Goal: Task Accomplishment & Management: Manage account settings

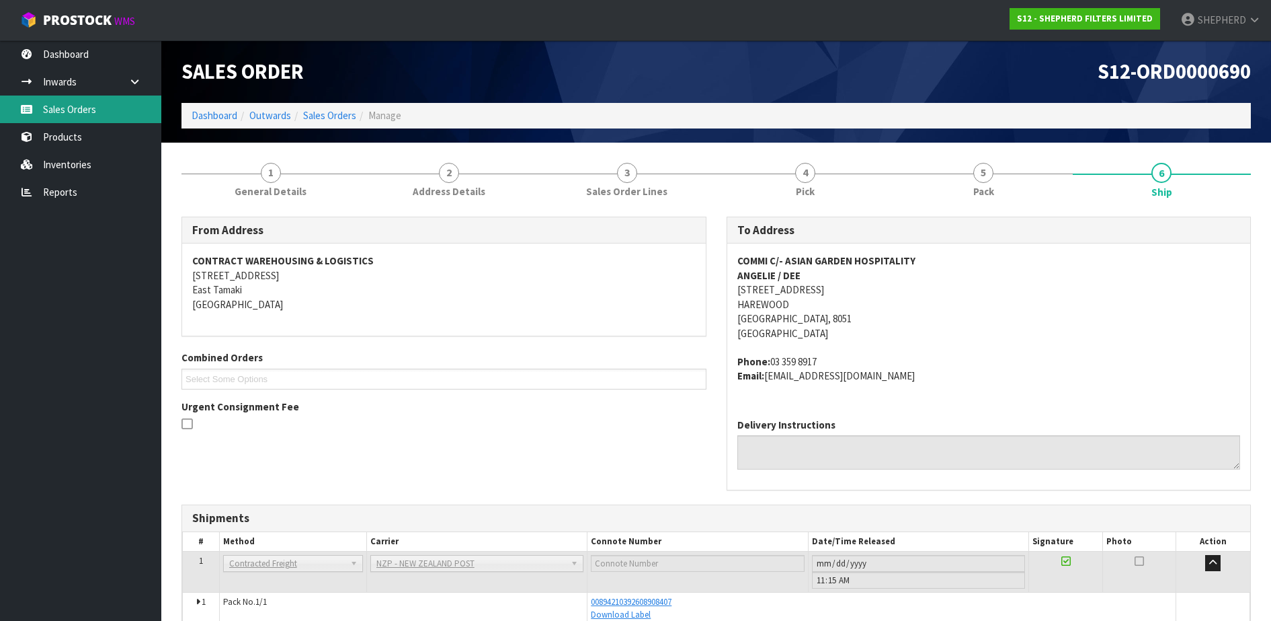
click at [77, 116] on link "Sales Orders" at bounding box center [80, 109] width 161 height 28
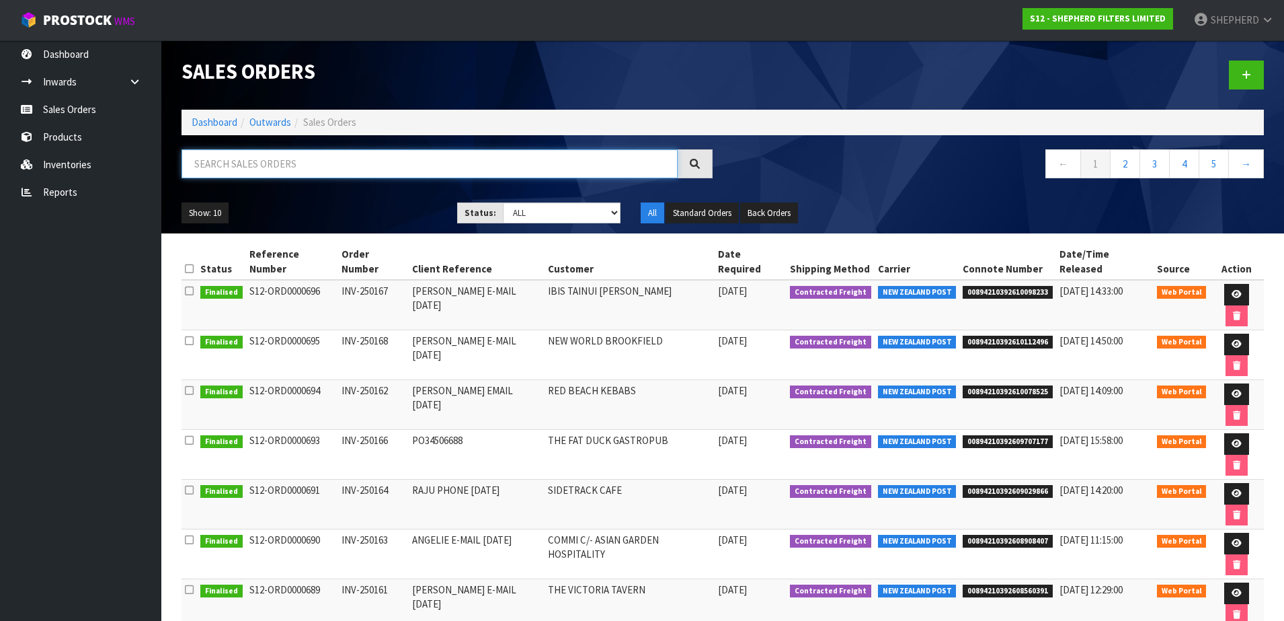
click at [484, 165] on input "text" at bounding box center [430, 163] width 496 height 29
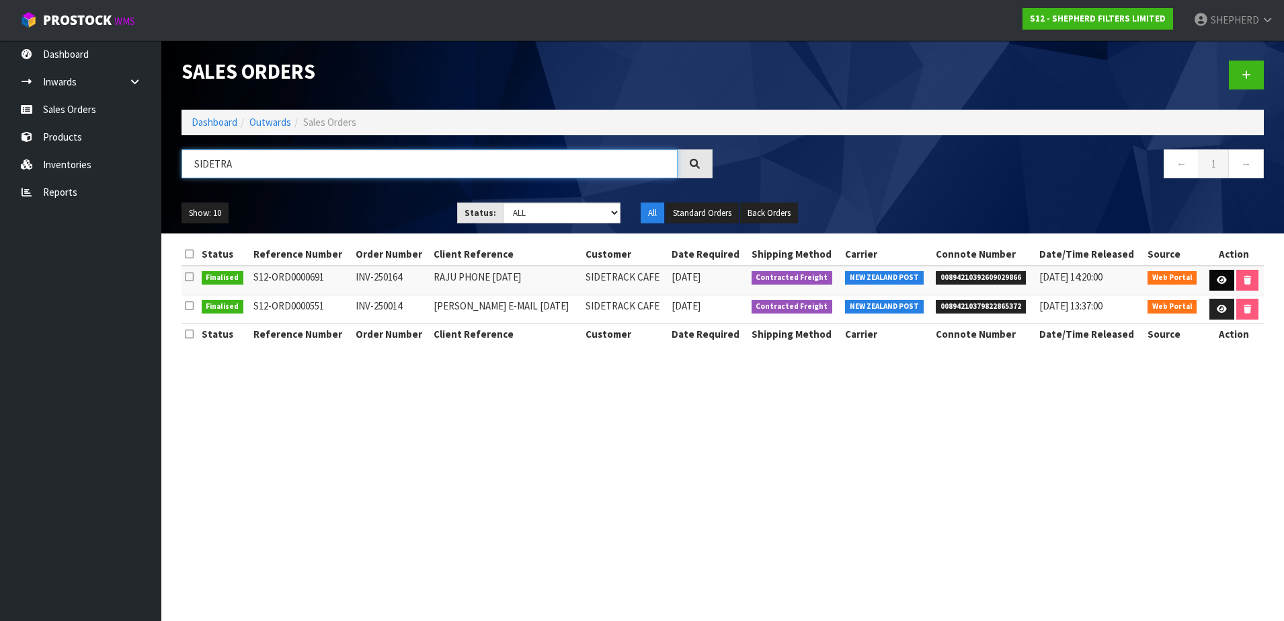
type input "SIDETRA"
click at [1223, 282] on icon at bounding box center [1222, 280] width 10 height 9
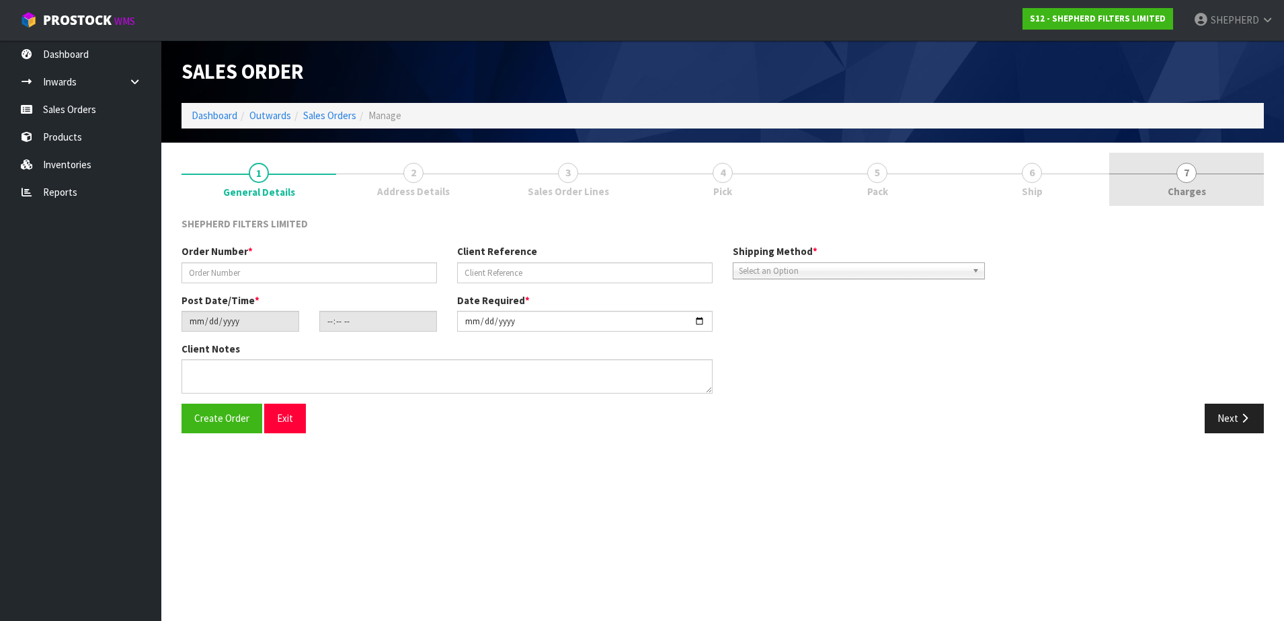
type input "INV-250164"
type input "RAJU PHONE [DATE]"
type input "[DATE]"
type input "14:58:00.000"
type input "[DATE]"
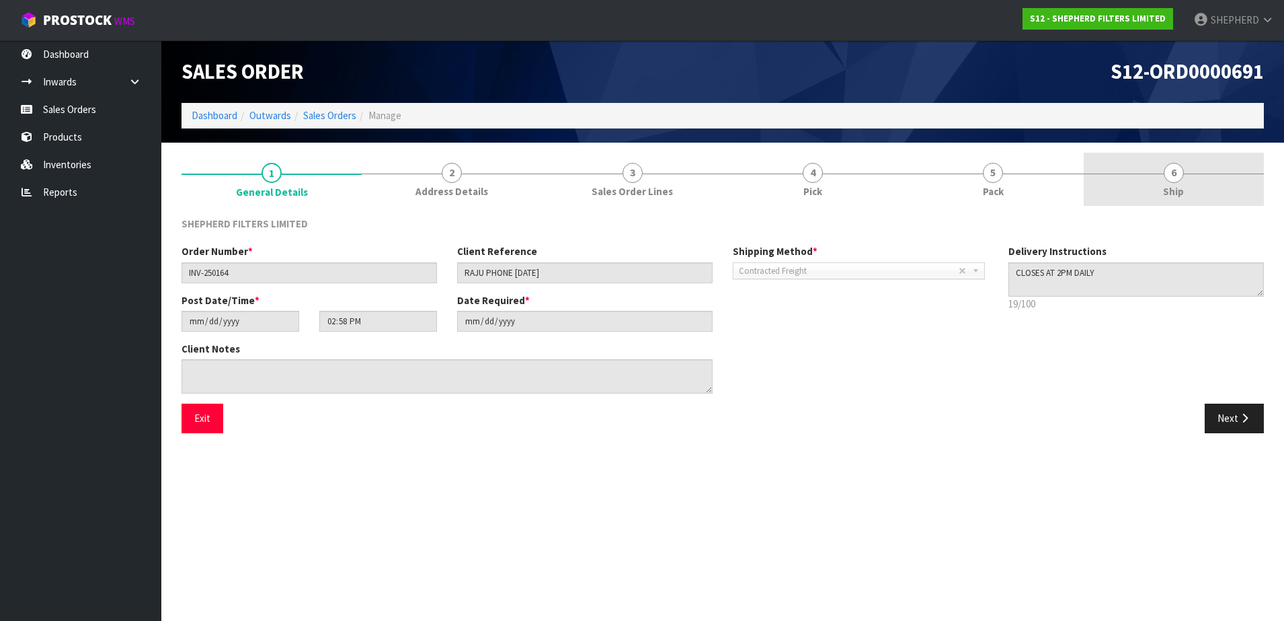
click at [1159, 169] on link "6 Ship" at bounding box center [1174, 179] width 180 height 53
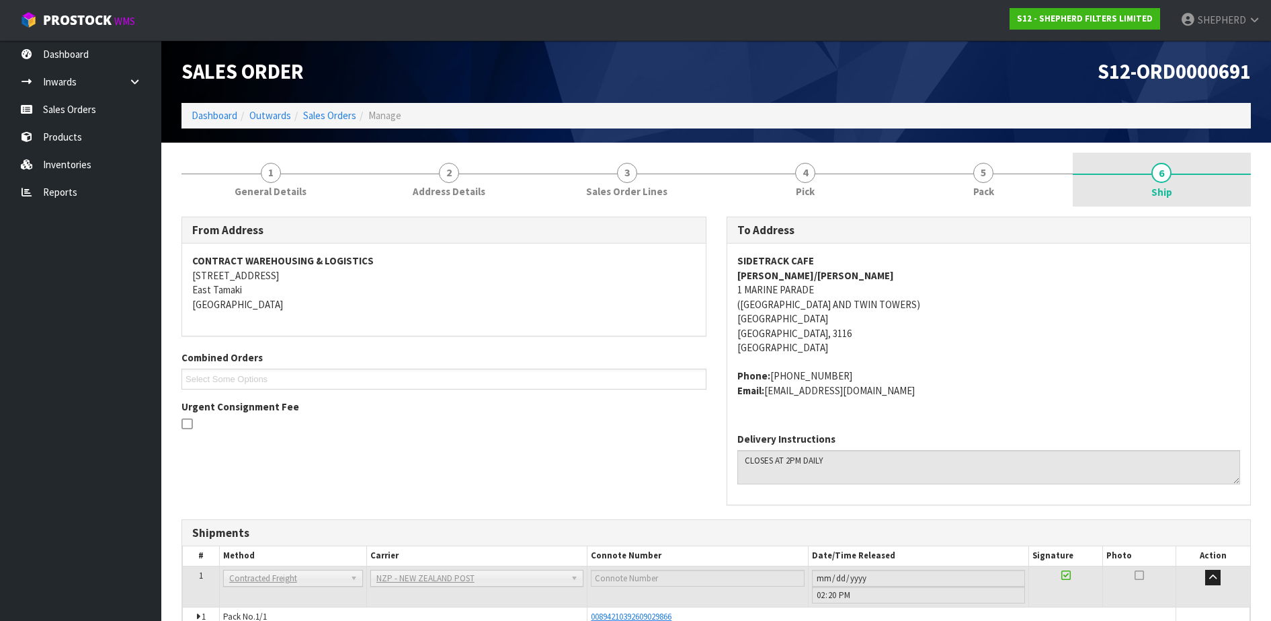
click at [1166, 174] on span "6" at bounding box center [1162, 173] width 20 height 20
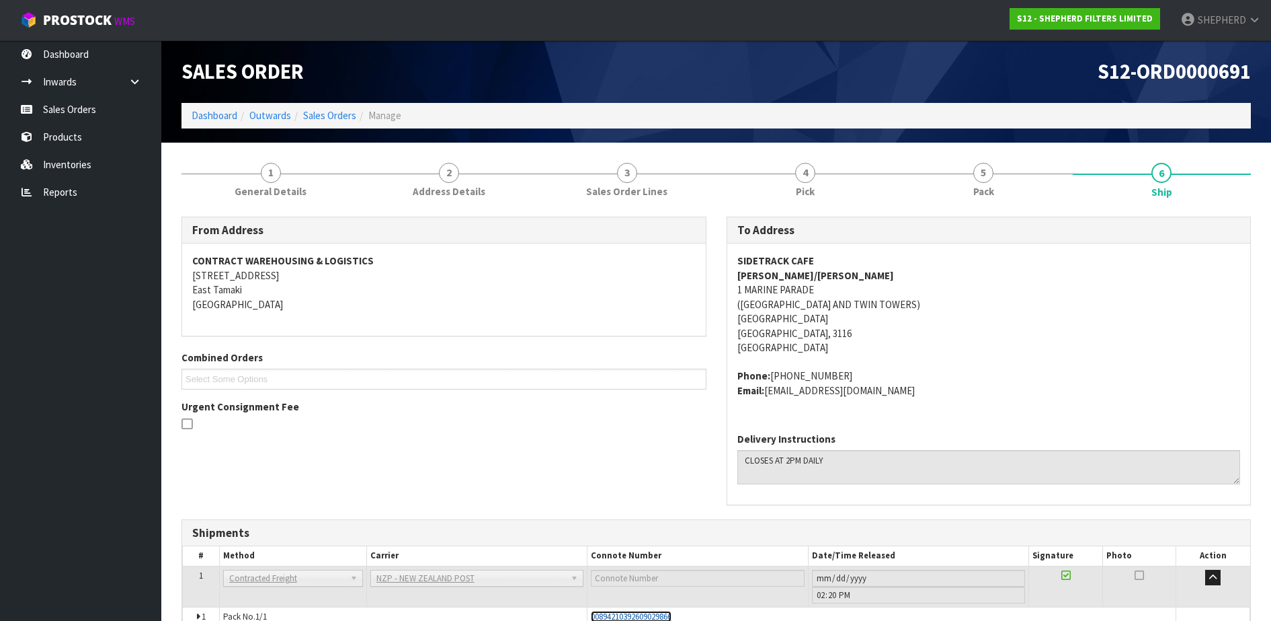
click at [663, 613] on span "00894210392609029866" at bounding box center [631, 616] width 81 height 11
click at [66, 107] on link "Sales Orders" at bounding box center [80, 109] width 161 height 28
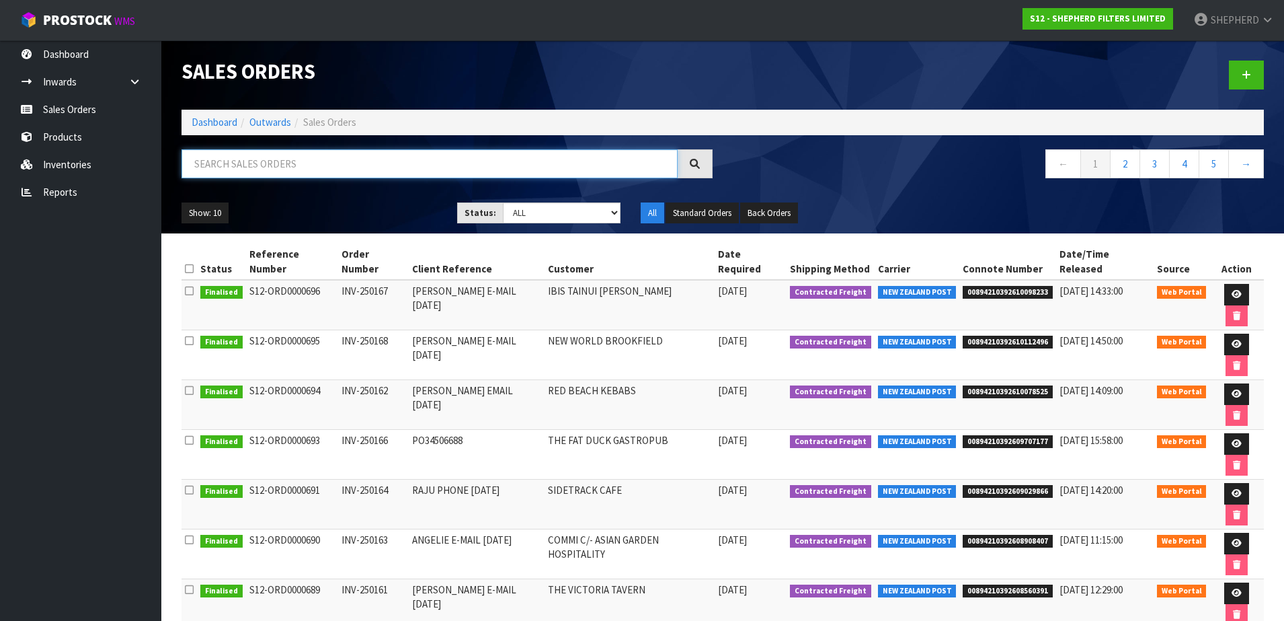
click at [420, 164] on input "text" at bounding box center [430, 163] width 496 height 29
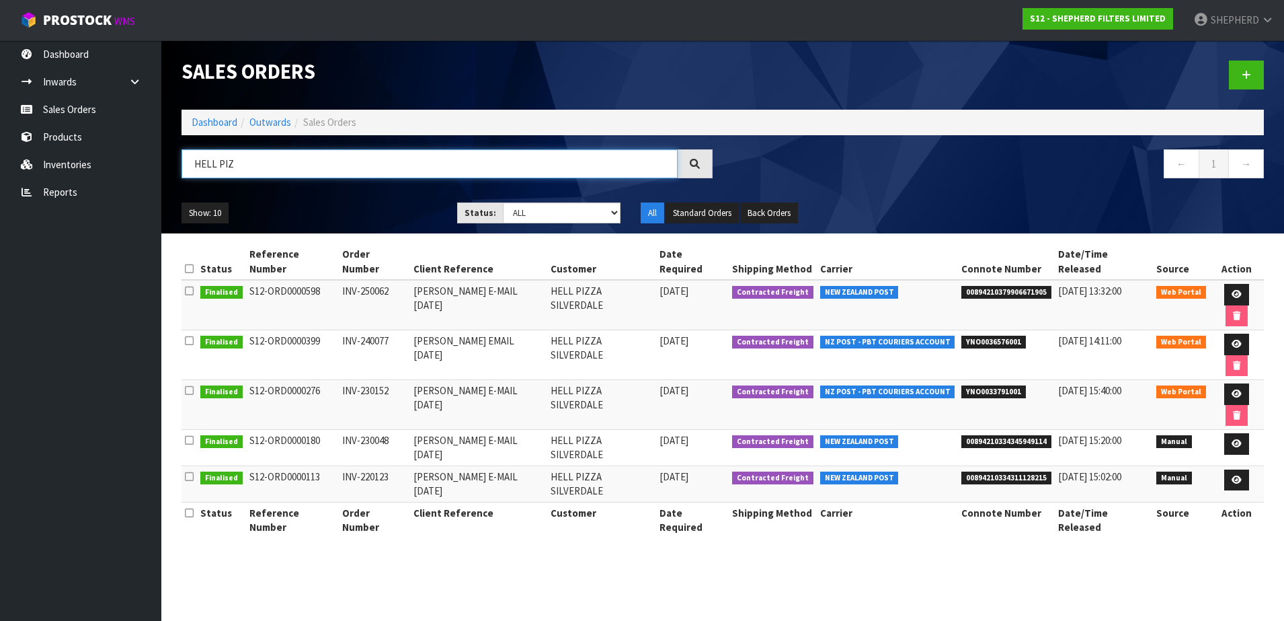
type input "HELL PIZ"
